Goal: Task Accomplishment & Management: Manage account settings

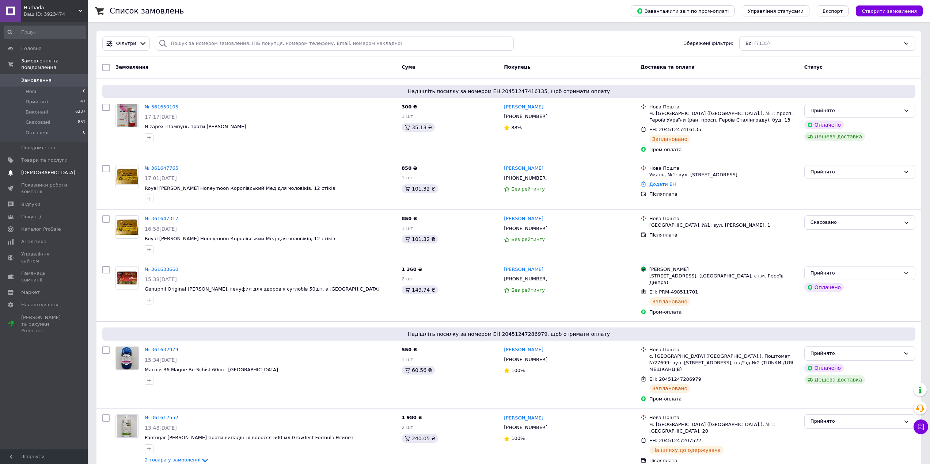
click at [48, 170] on span "[DEMOGRAPHIC_DATA]" at bounding box center [44, 173] width 46 height 7
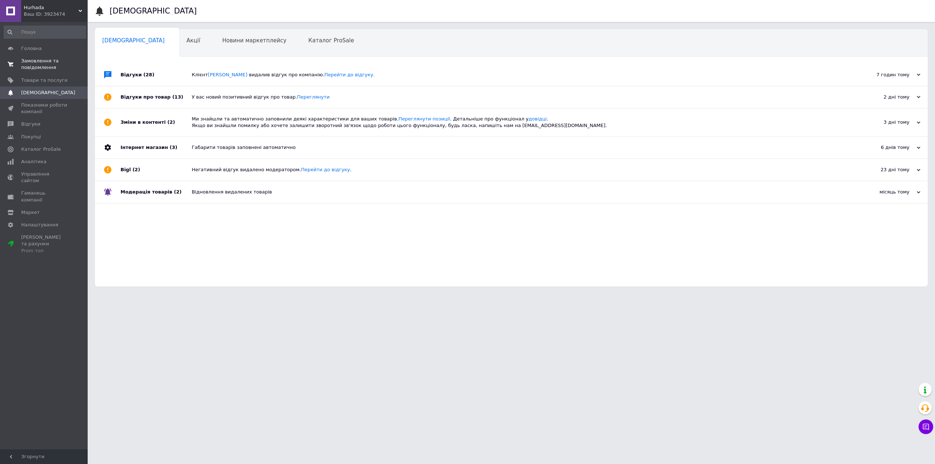
click at [46, 69] on span "Замовлення та повідомлення" at bounding box center [44, 64] width 46 height 13
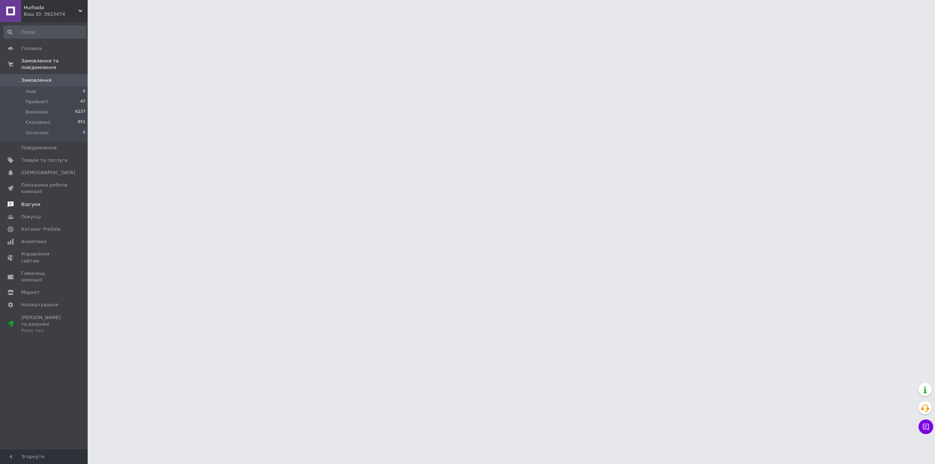
click at [34, 198] on link "Відгуки" at bounding box center [45, 204] width 90 height 12
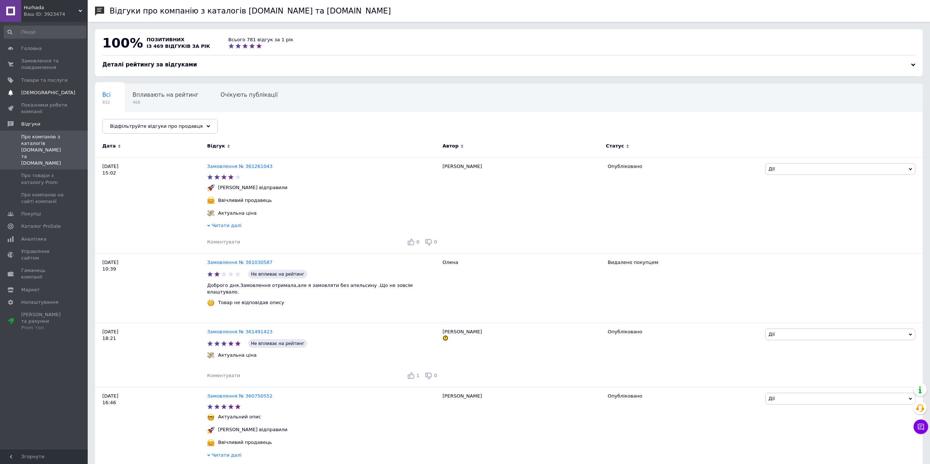
click at [38, 92] on span "[DEMOGRAPHIC_DATA]" at bounding box center [48, 93] width 54 height 7
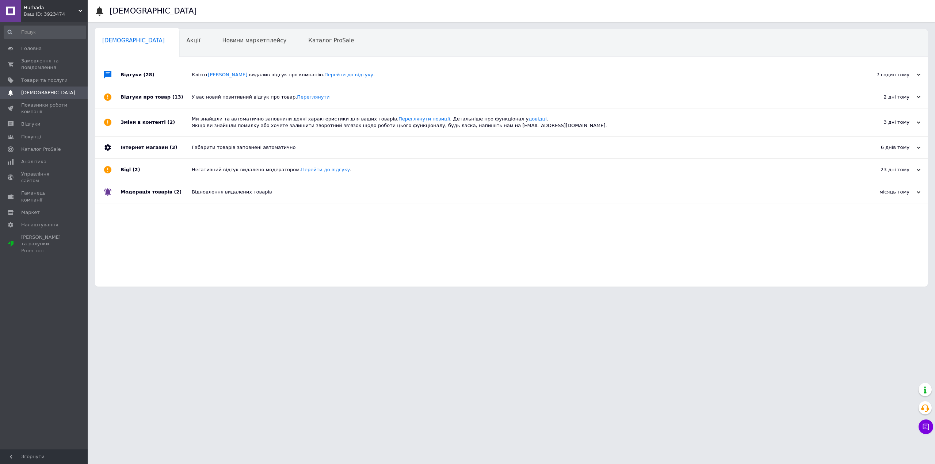
click at [156, 75] on div "Відгуки (28)" at bounding box center [156, 75] width 71 height 22
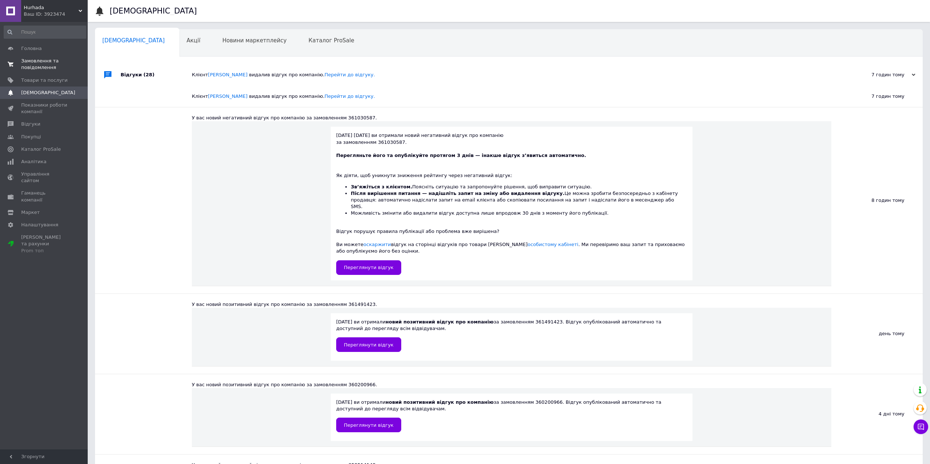
click at [35, 60] on span "Замовлення та повідомлення" at bounding box center [44, 64] width 46 height 13
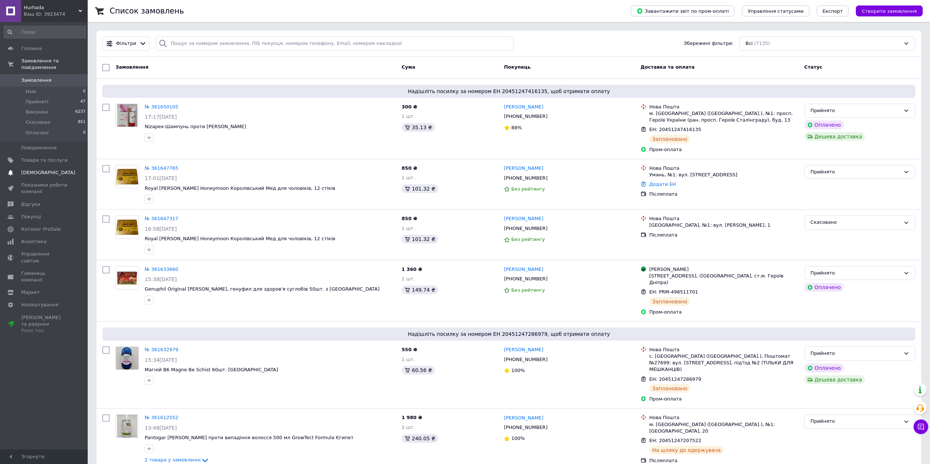
click at [47, 170] on span "[DEMOGRAPHIC_DATA]" at bounding box center [48, 173] width 54 height 7
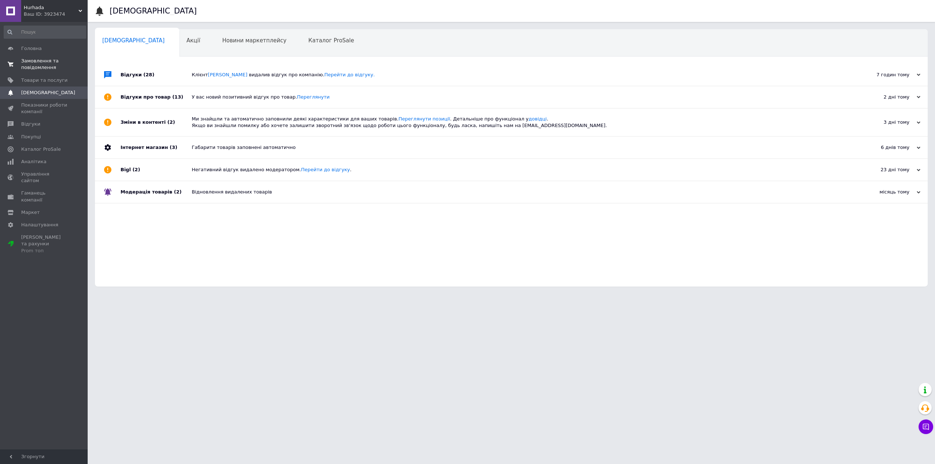
click at [52, 68] on span "Замовлення та повідомлення" at bounding box center [44, 64] width 46 height 13
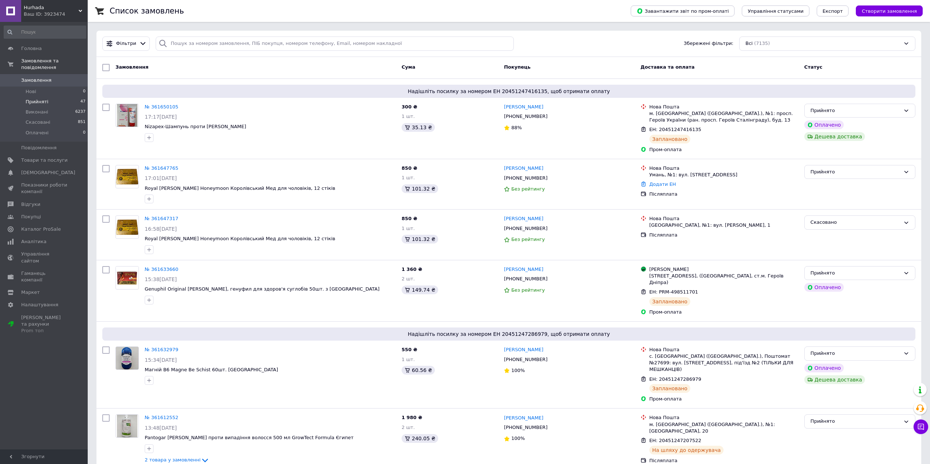
click at [46, 97] on li "Прийняті 47" at bounding box center [45, 102] width 90 height 10
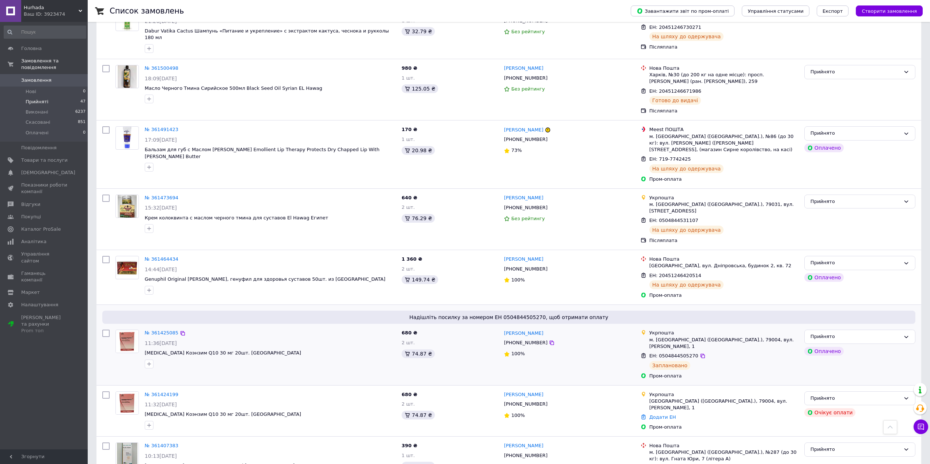
scroll to position [923, 0]
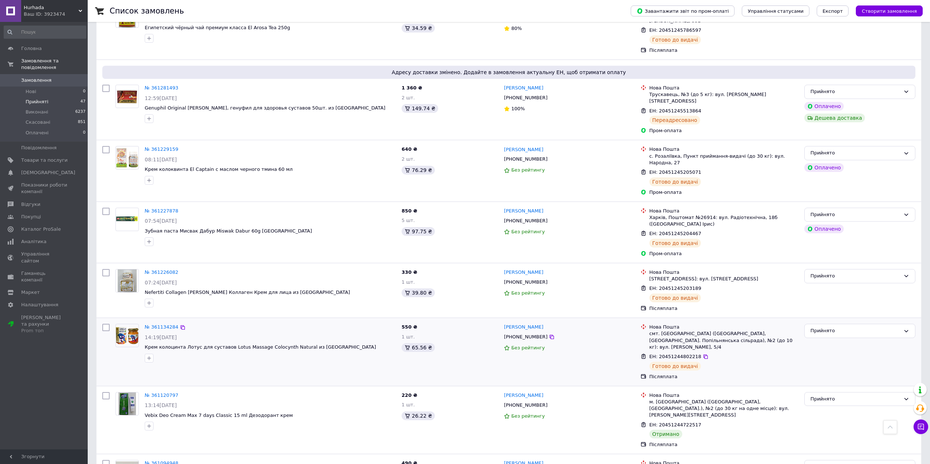
scroll to position [767, 0]
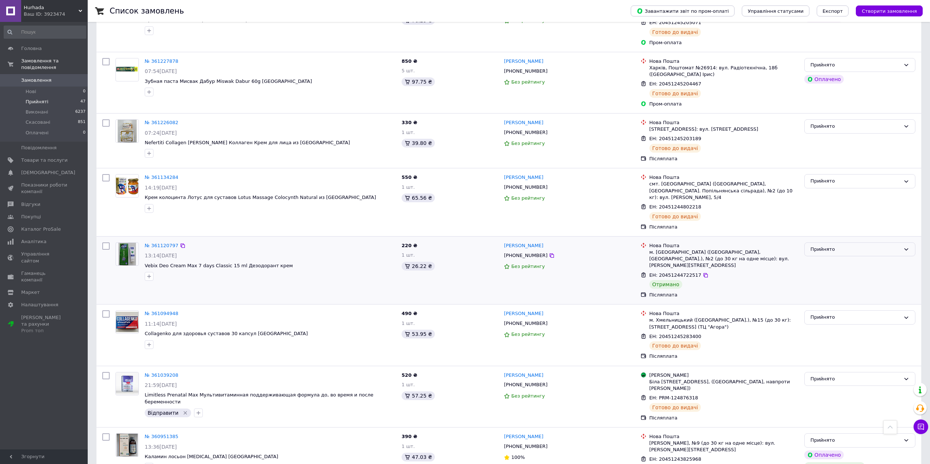
click at [820, 246] on div "Прийнято" at bounding box center [855, 250] width 90 height 8
click at [820, 258] on li "Виконано" at bounding box center [860, 265] width 110 height 14
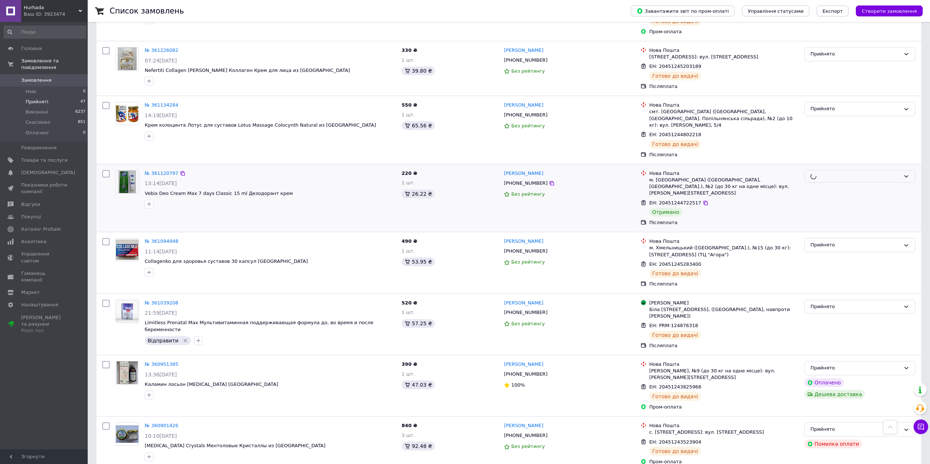
scroll to position [867, 0]
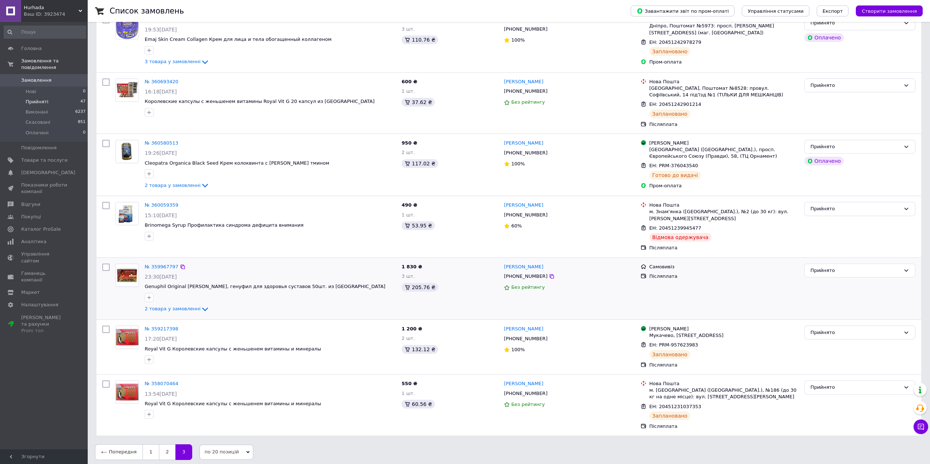
scroll to position [117, 0]
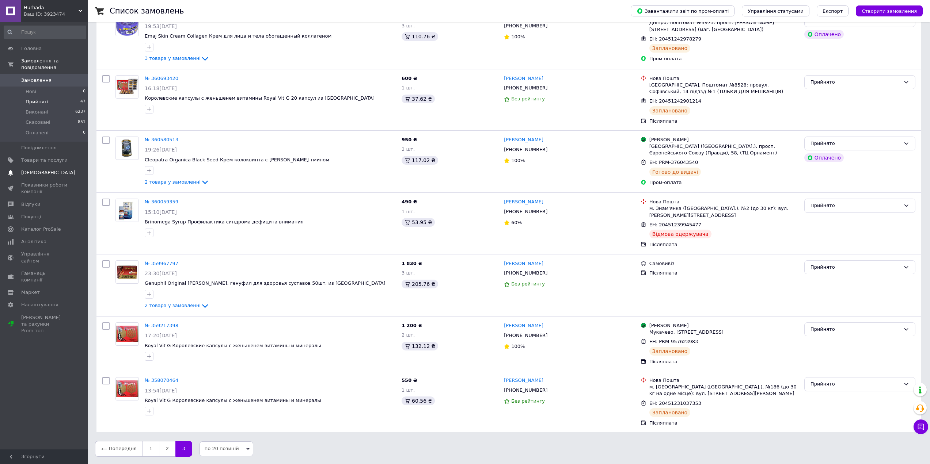
click at [58, 170] on span "[DEMOGRAPHIC_DATA]" at bounding box center [44, 173] width 46 height 7
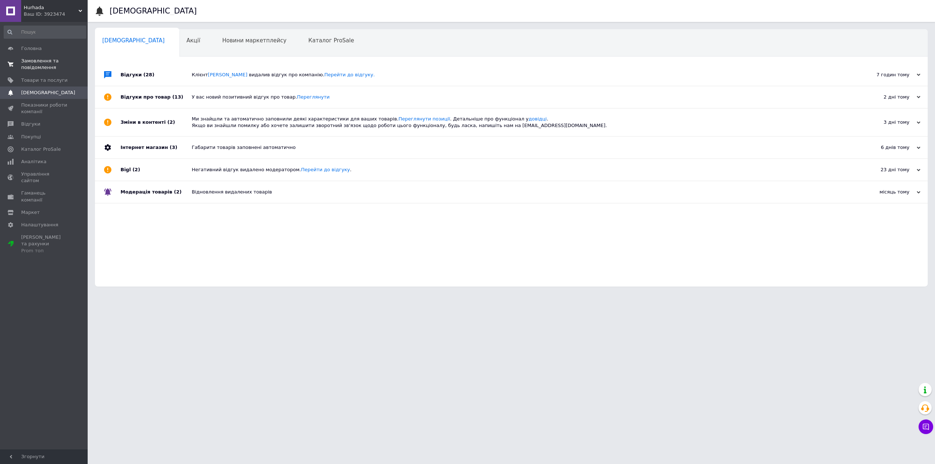
click at [41, 64] on span "Замовлення та повідомлення" at bounding box center [44, 64] width 46 height 13
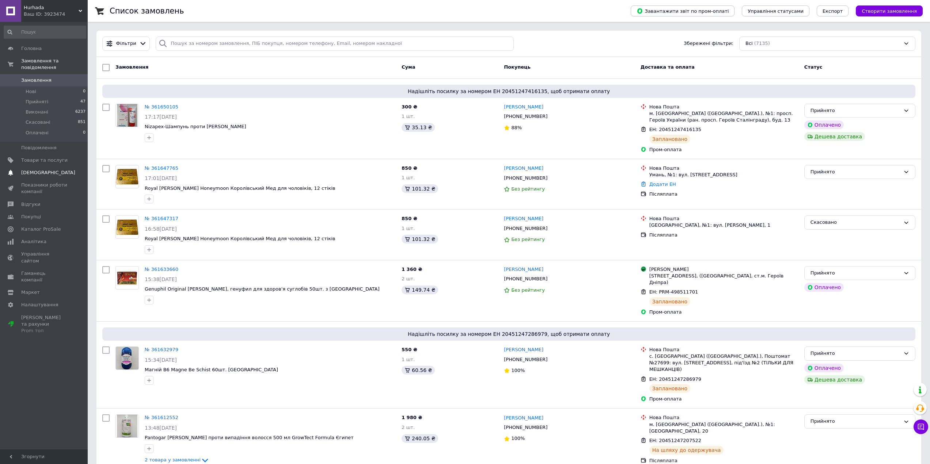
click at [35, 170] on span "[DEMOGRAPHIC_DATA]" at bounding box center [48, 173] width 54 height 7
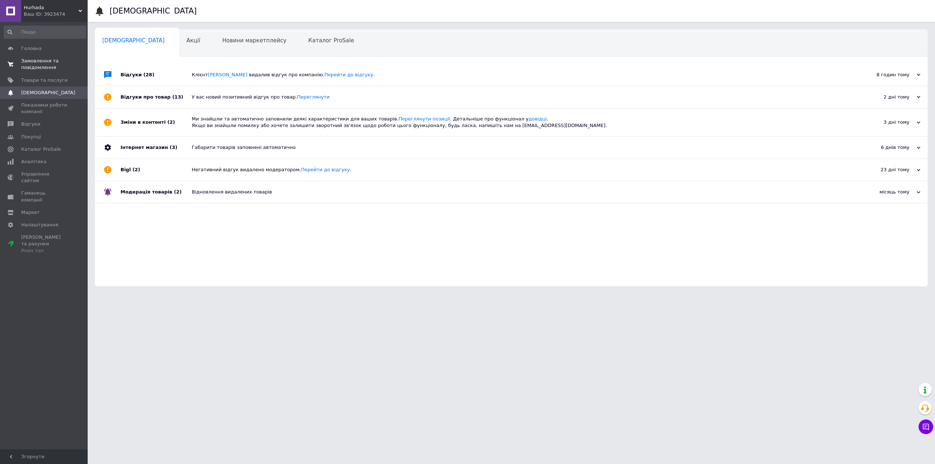
click at [50, 62] on span "Замовлення та повідомлення" at bounding box center [44, 64] width 46 height 13
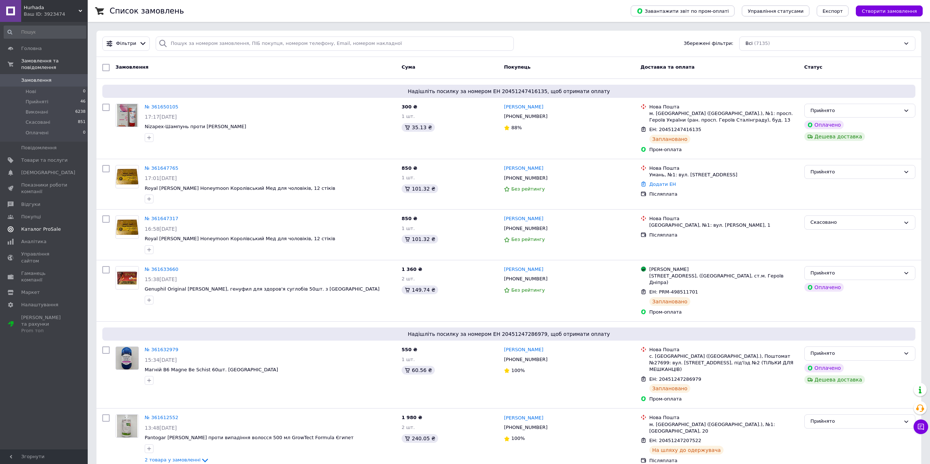
drag, startPoint x: 32, startPoint y: 165, endPoint x: 33, endPoint y: 153, distance: 11.3
click at [33, 170] on span "[DEMOGRAPHIC_DATA]" at bounding box center [48, 173] width 54 height 7
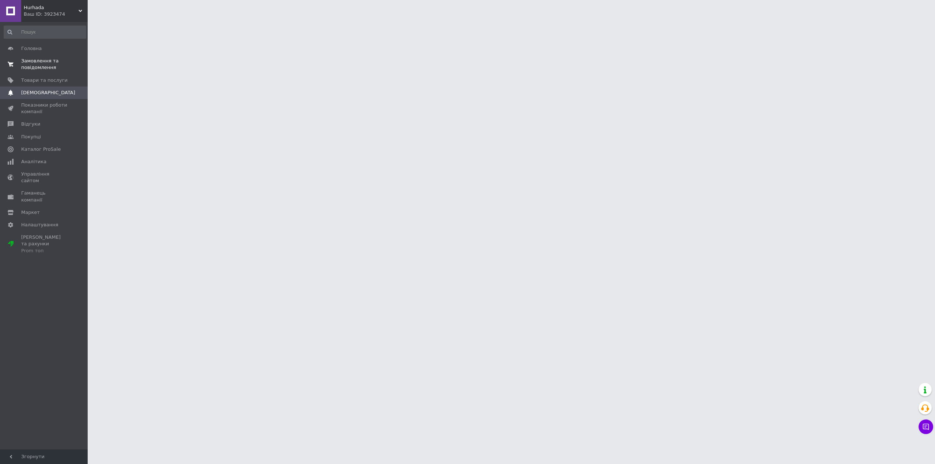
click at [49, 63] on span "Замовлення та повідомлення" at bounding box center [44, 64] width 46 height 13
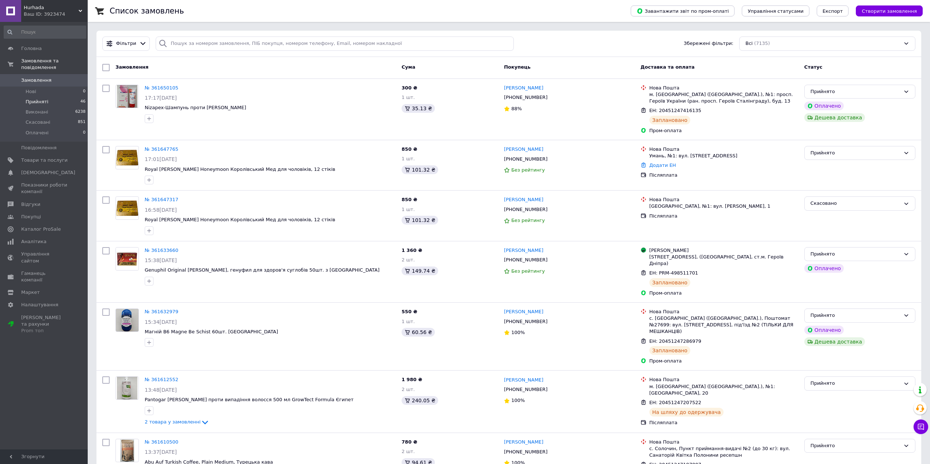
click at [48, 97] on li "Прийняті 46" at bounding box center [45, 102] width 90 height 10
click at [52, 97] on li "Прийняті 46" at bounding box center [45, 102] width 90 height 10
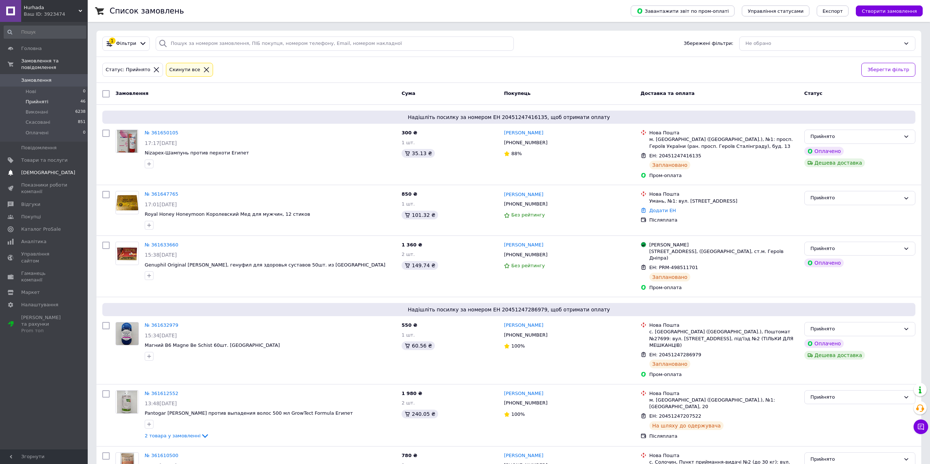
click at [46, 167] on link "[DEMOGRAPHIC_DATA] 0" at bounding box center [45, 173] width 90 height 12
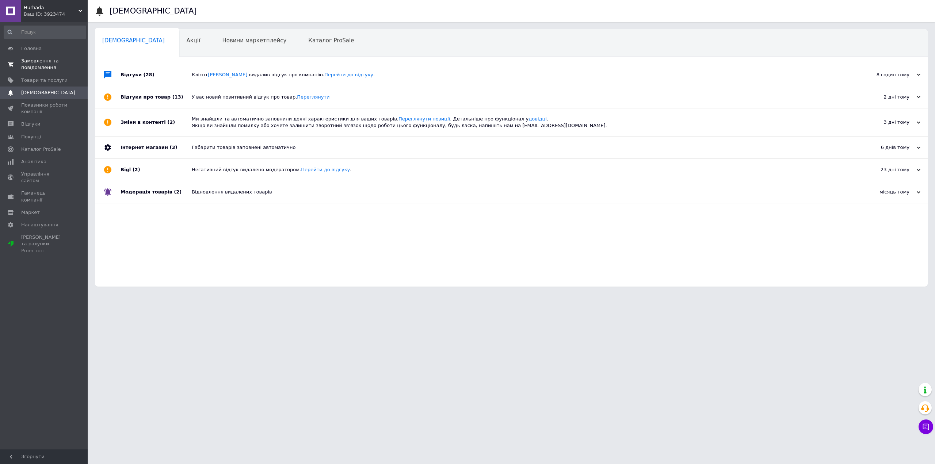
click at [50, 65] on span "Замовлення та повідомлення" at bounding box center [44, 64] width 46 height 13
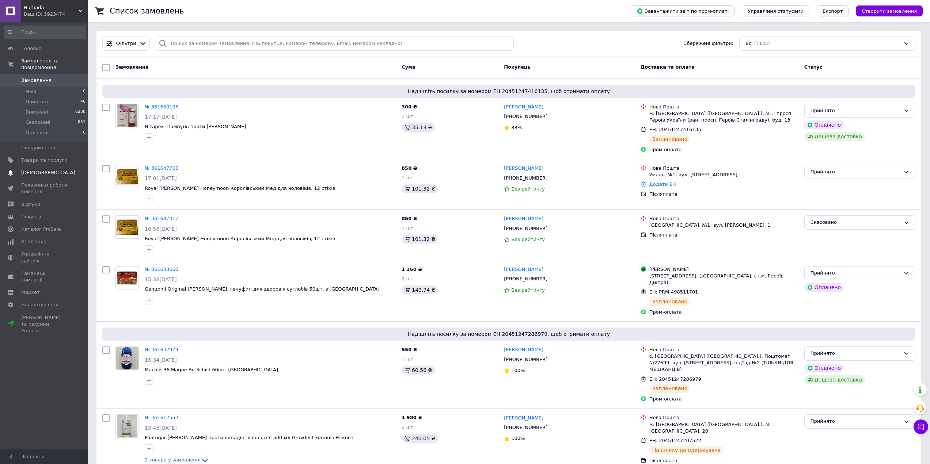
click at [31, 170] on span "[DEMOGRAPHIC_DATA]" at bounding box center [48, 173] width 54 height 7
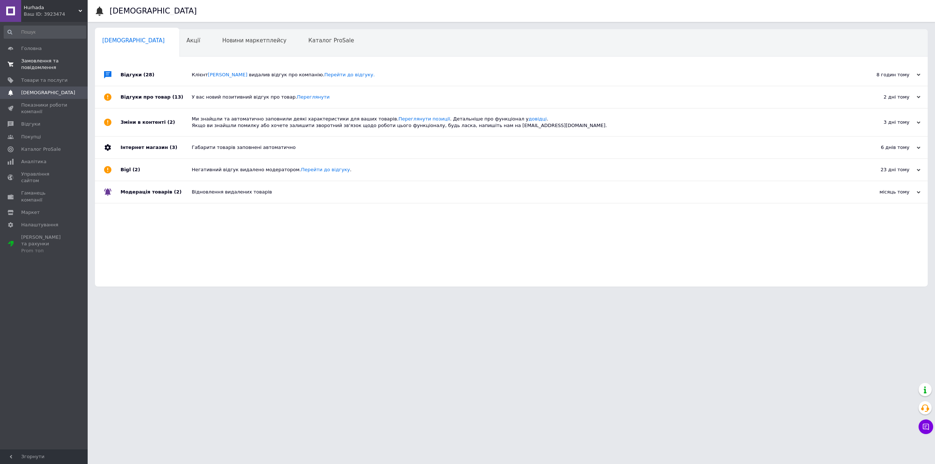
click at [45, 65] on span "Замовлення та повідомлення" at bounding box center [44, 64] width 46 height 13
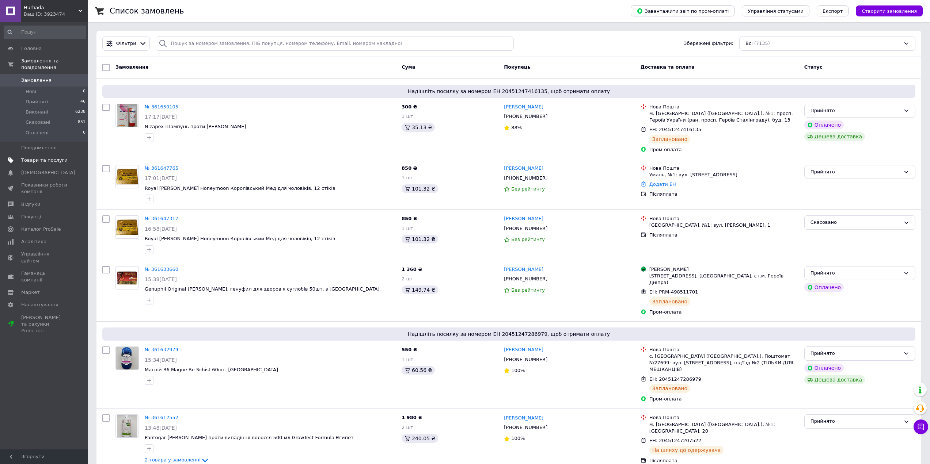
click at [54, 159] on link "Товари та послуги" at bounding box center [45, 160] width 90 height 12
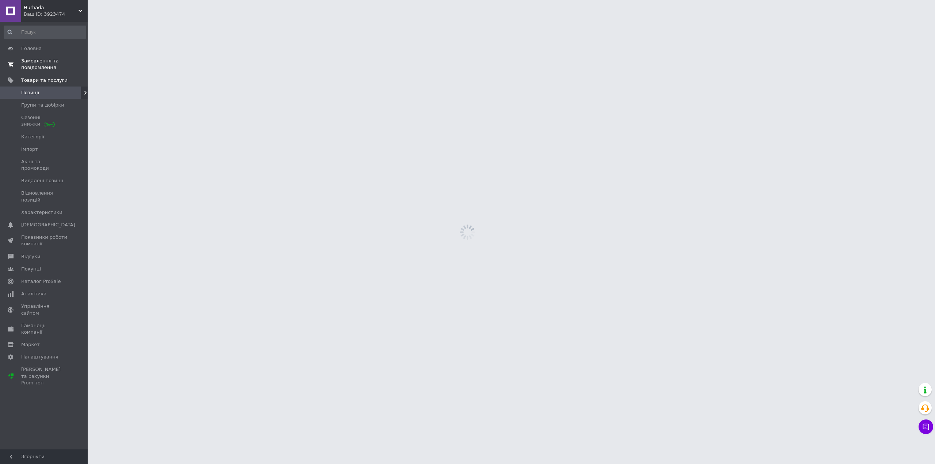
click at [49, 68] on span "Замовлення та повідомлення" at bounding box center [44, 64] width 46 height 13
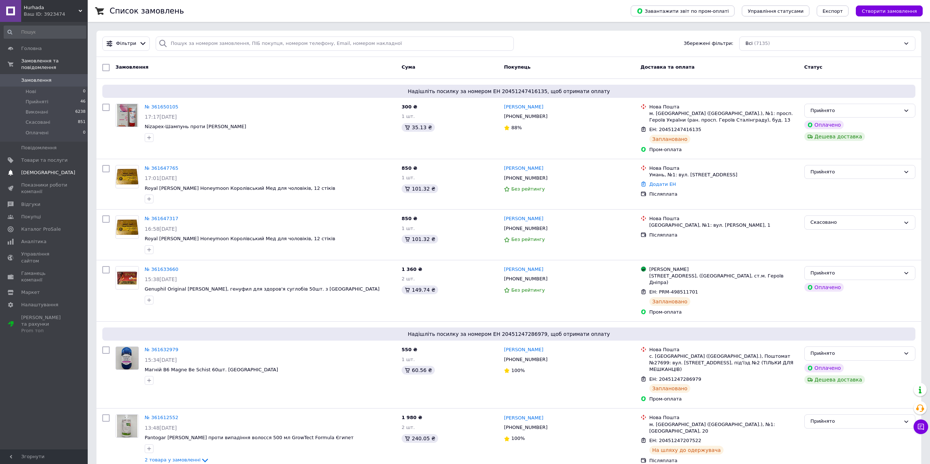
click at [48, 170] on span "[DEMOGRAPHIC_DATA]" at bounding box center [44, 173] width 46 height 7
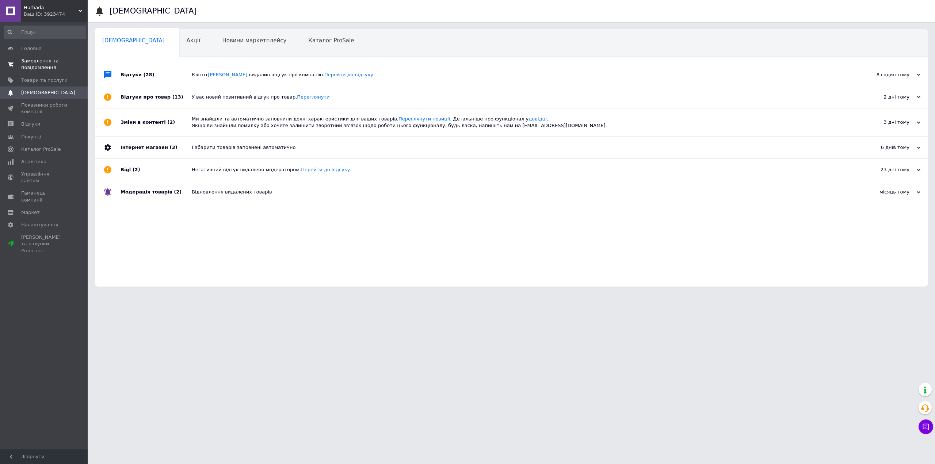
click at [46, 64] on span "Замовлення та повідомлення" at bounding box center [44, 64] width 46 height 13
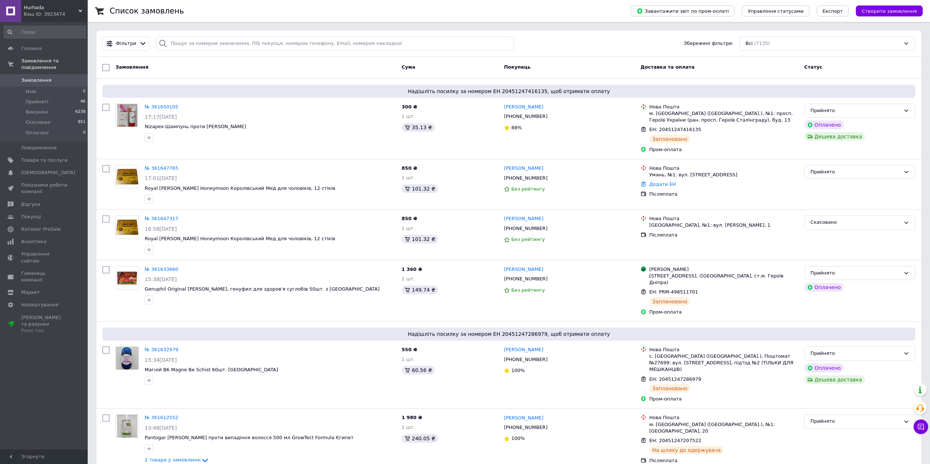
drag, startPoint x: 170, startPoint y: 26, endPoint x: 164, endPoint y: 27, distance: 6.7
click at [53, 170] on span "[DEMOGRAPHIC_DATA]" at bounding box center [44, 173] width 46 height 7
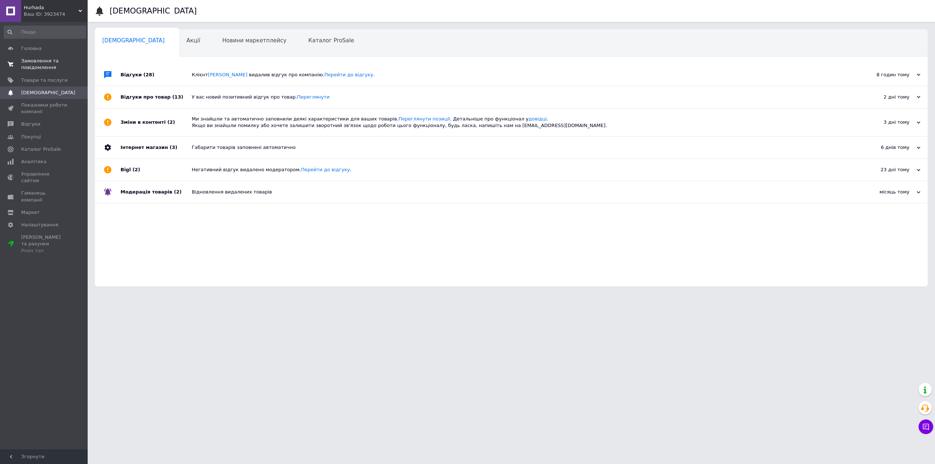
click at [49, 66] on span "Замовлення та повідомлення" at bounding box center [44, 64] width 46 height 13
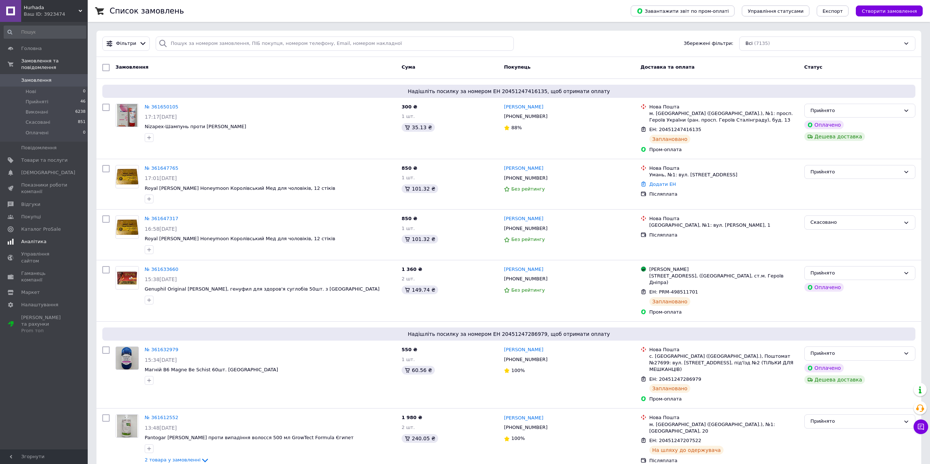
drag, startPoint x: 23, startPoint y: 166, endPoint x: 25, endPoint y: 161, distance: 4.7
click at [23, 170] on span "[DEMOGRAPHIC_DATA]" at bounding box center [48, 173] width 54 height 7
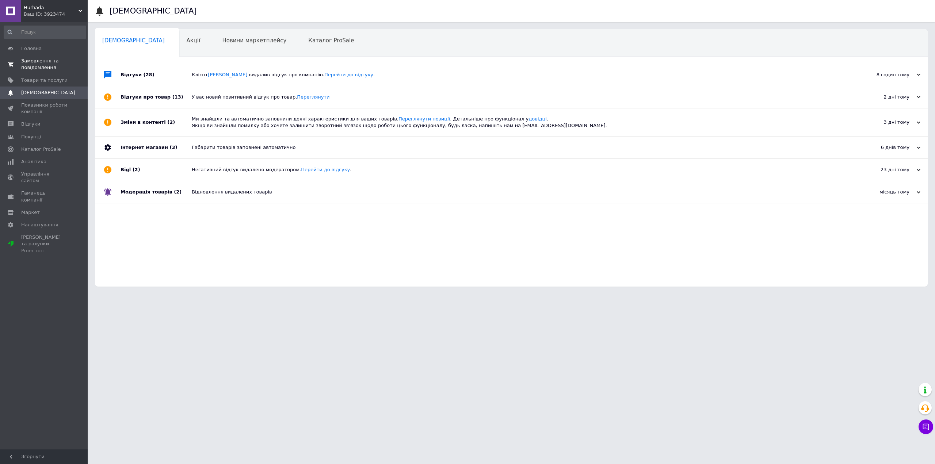
click at [35, 65] on span "Замовлення та повідомлення" at bounding box center [44, 64] width 46 height 13
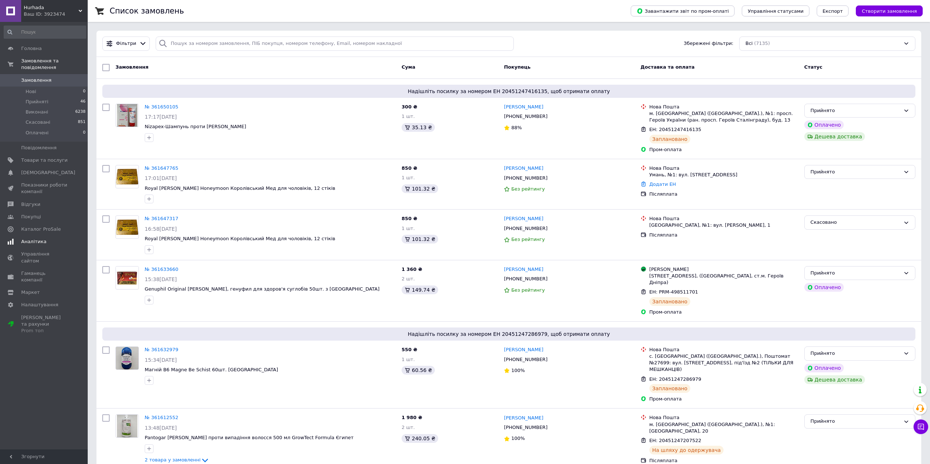
drag, startPoint x: 33, startPoint y: 171, endPoint x: 33, endPoint y: 156, distance: 14.2
click at [33, 171] on link "[DEMOGRAPHIC_DATA] 0" at bounding box center [45, 173] width 90 height 12
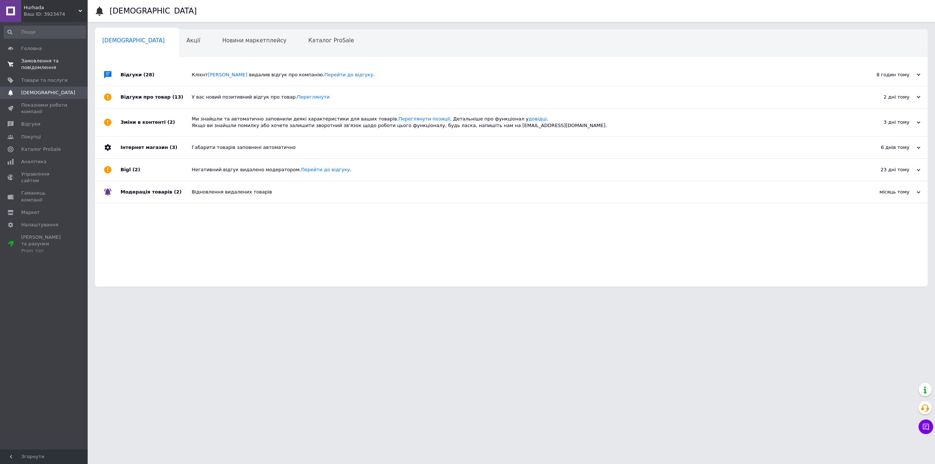
click at [46, 61] on span "Замовлення та повідомлення" at bounding box center [44, 64] width 46 height 13
